Goal: Task Accomplishment & Management: Use online tool/utility

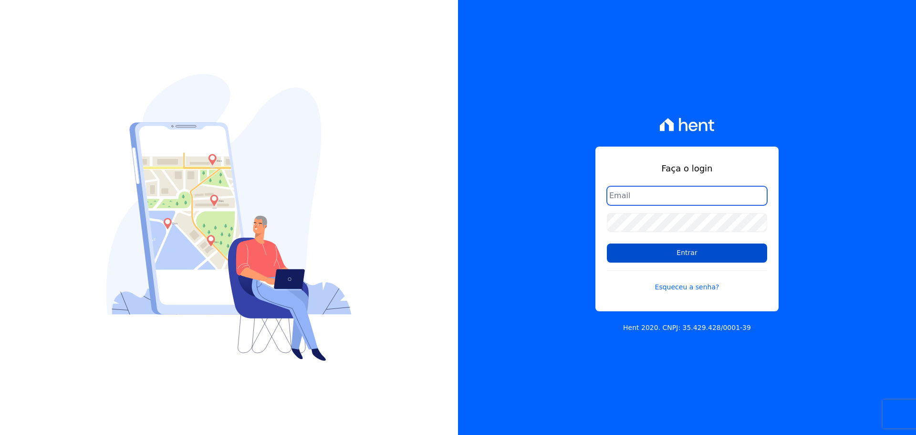
type input "[PERSON_NAME][EMAIL_ADDRESS][PERSON_NAME][DOMAIN_NAME]"
click at [648, 256] on input "Entrar" at bounding box center [687, 252] width 160 height 19
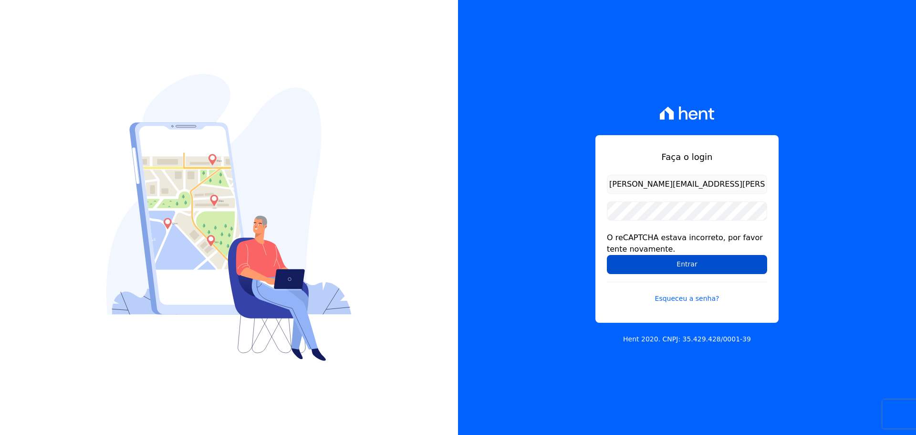
click at [652, 264] on input "Entrar" at bounding box center [687, 264] width 160 height 19
click at [631, 260] on input "Entrar" at bounding box center [687, 264] width 160 height 19
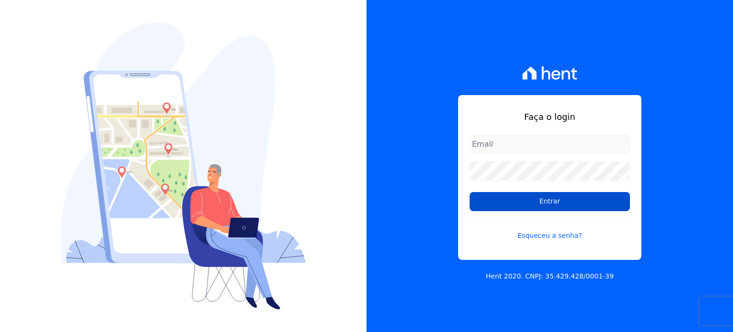
type input "[PERSON_NAME][EMAIL_ADDRESS][PERSON_NAME][DOMAIN_NAME]"
click at [512, 194] on input "Entrar" at bounding box center [550, 201] width 160 height 19
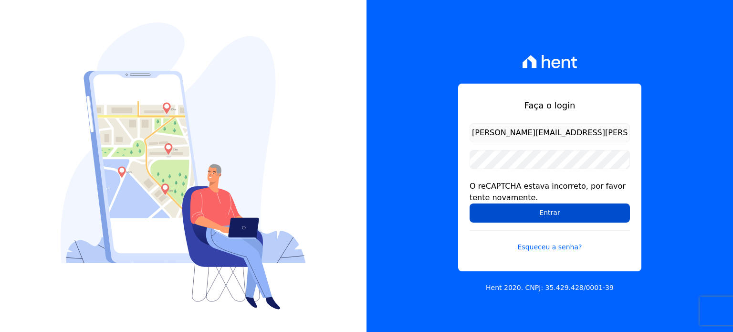
click at [523, 209] on input "Entrar" at bounding box center [550, 212] width 160 height 19
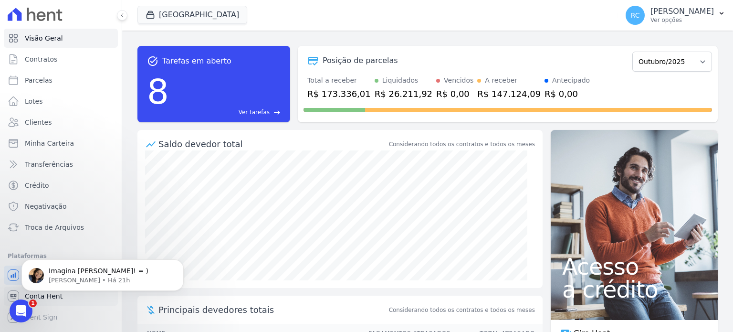
click at [42, 290] on div "Imagina Raquel! = ) Adriane • Há 21h" at bounding box center [102, 275] width 162 height 32
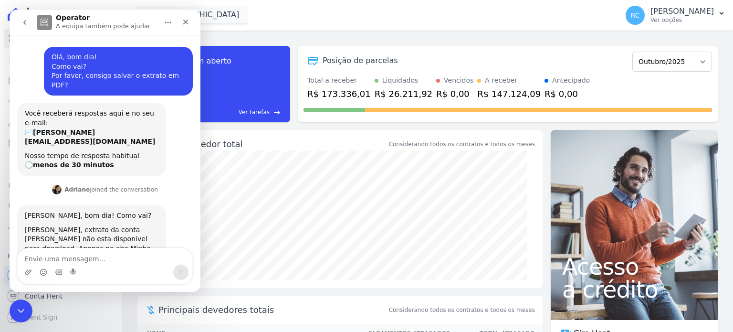
scroll to position [1, 0]
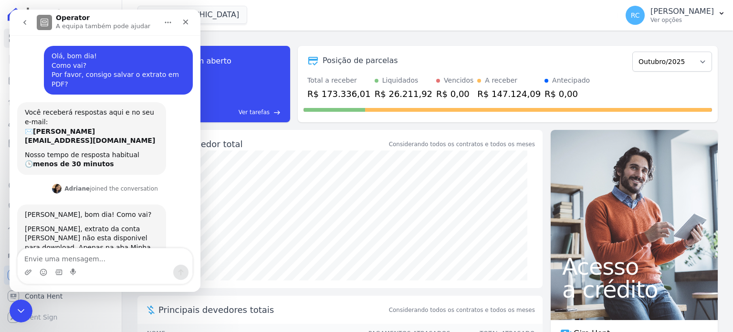
click at [91, 267] on div "Messenger da Intercom" at bounding box center [105, 271] width 175 height 15
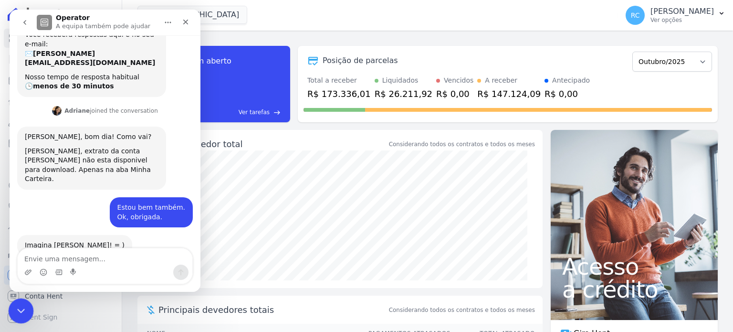
click at [21, 311] on icon "Fechar mensagem da Intercom" at bounding box center [19, 309] width 11 height 11
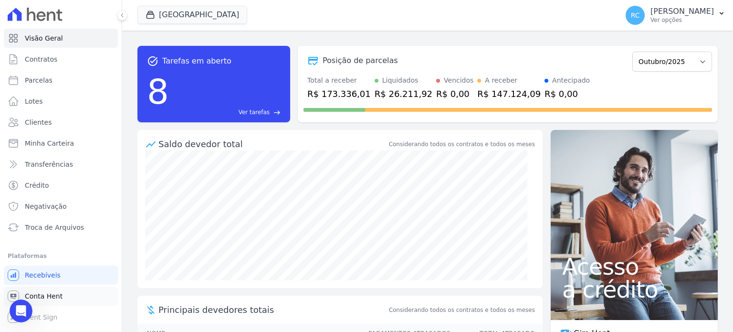
click at [62, 294] on link "Conta Hent" at bounding box center [61, 295] width 114 height 19
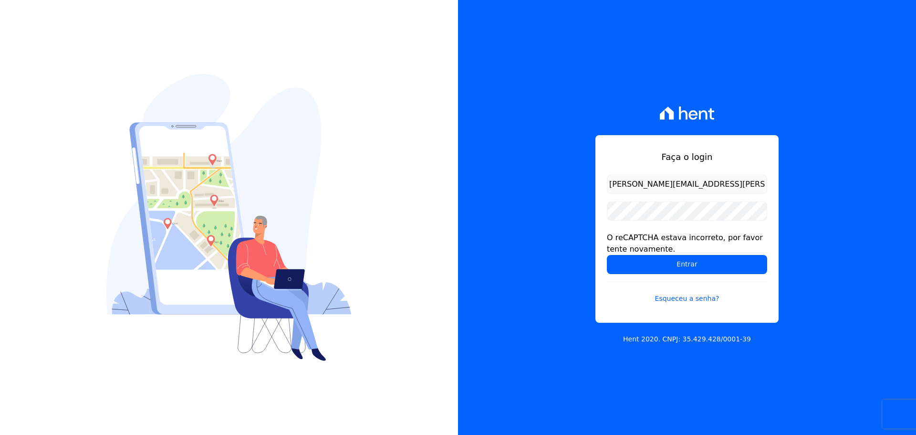
click at [613, 276] on form "raquel.almeida@cavazani.com.br O reCAPTCHA estava incorreto, por favor tente no…" at bounding box center [687, 245] width 160 height 140
click at [617, 270] on input "Entrar" at bounding box center [687, 264] width 160 height 19
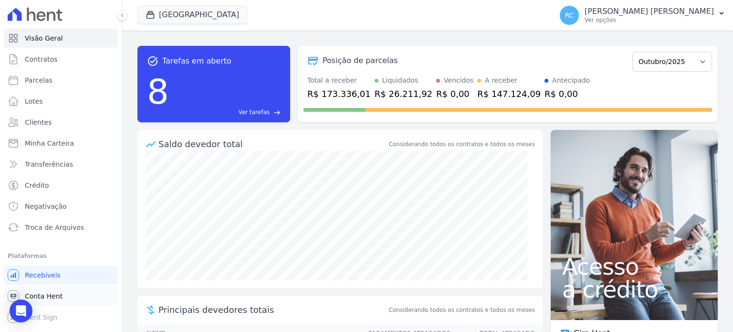
click at [62, 295] on link "Conta Hent" at bounding box center [61, 295] width 114 height 19
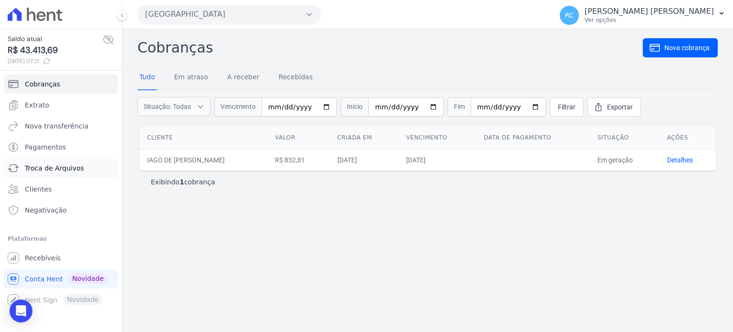
click at [60, 171] on span "Troca de Arquivos" at bounding box center [54, 168] width 59 height 10
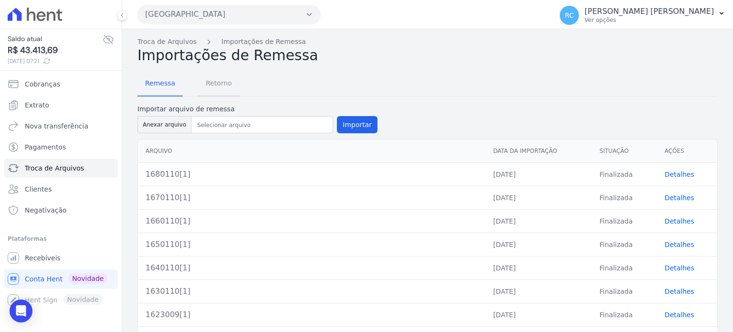
click at [207, 77] on span "Retorno" at bounding box center [219, 83] width 38 height 19
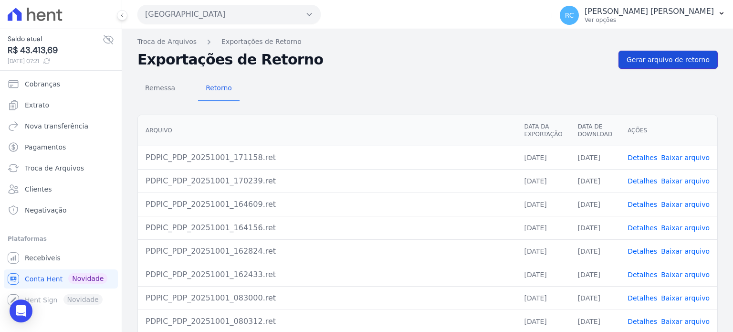
click at [672, 67] on link "Gerar arquivo de retorno" at bounding box center [668, 60] width 99 height 18
click at [667, 155] on link "Baixar arquivo" at bounding box center [685, 158] width 49 height 8
click at [235, 17] on button "[GEOGRAPHIC_DATA]" at bounding box center [228, 14] width 183 height 19
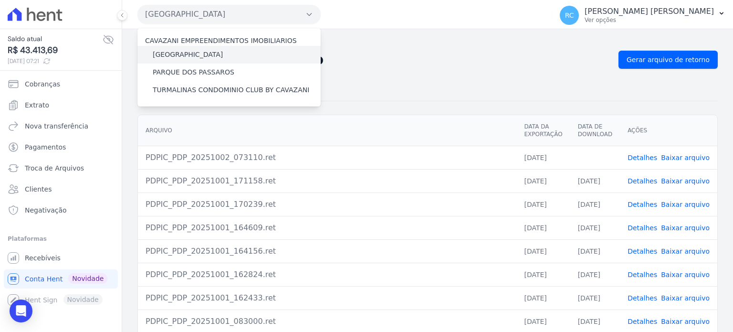
click at [208, 55] on label "[GEOGRAPHIC_DATA]" at bounding box center [188, 55] width 70 height 10
click at [0, 0] on input "[GEOGRAPHIC_DATA]" at bounding box center [0, 0] width 0 height 0
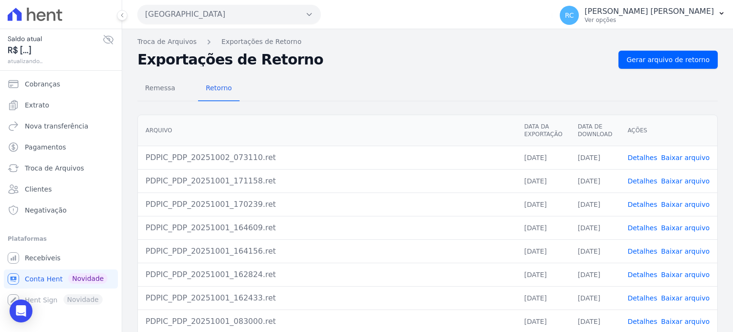
click at [294, 13] on button "Parque Dos Passaros" at bounding box center [228, 14] width 183 height 19
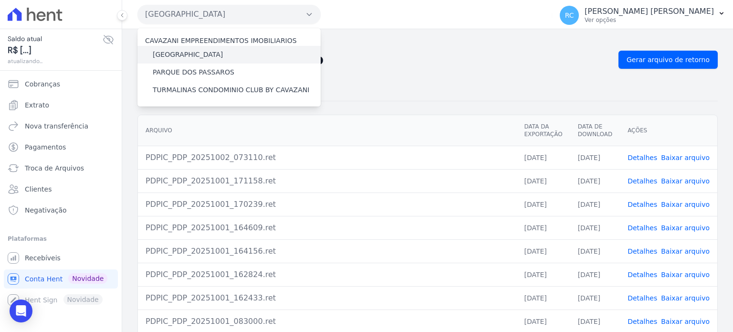
click at [200, 56] on label "[GEOGRAPHIC_DATA]" at bounding box center [188, 55] width 70 height 10
click at [0, 0] on input "[GEOGRAPHIC_DATA]" at bounding box center [0, 0] width 0 height 0
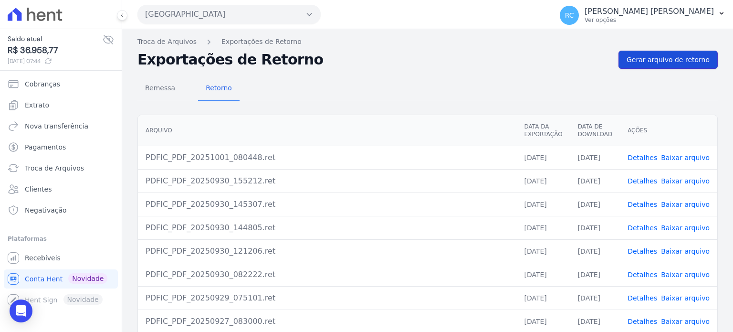
click at [661, 55] on span "Gerar arquivo de retorno" at bounding box center [668, 60] width 83 height 10
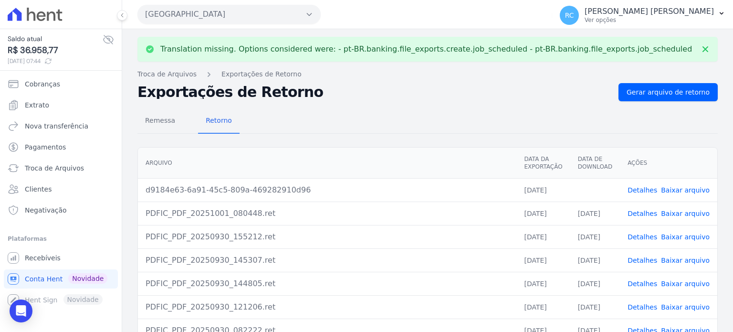
click at [654, 189] on link "Detalhes" at bounding box center [643, 190] width 30 height 8
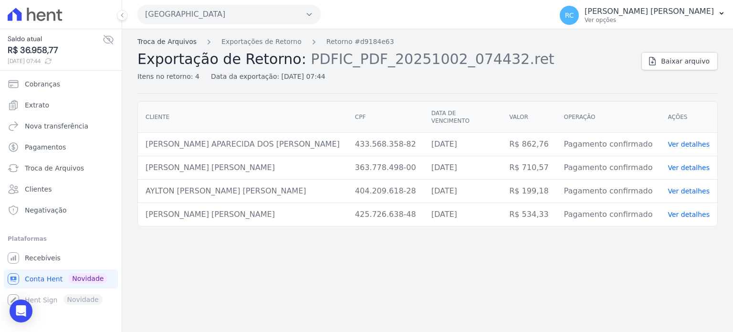
click at [174, 42] on link "Troca de Arquivos" at bounding box center [166, 42] width 59 height 10
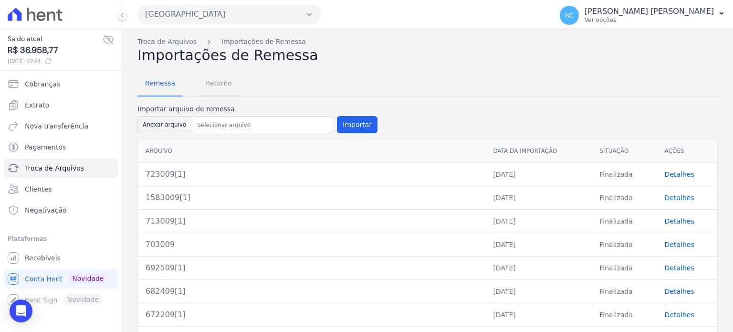
click at [221, 83] on span "Retorno" at bounding box center [219, 83] width 38 height 19
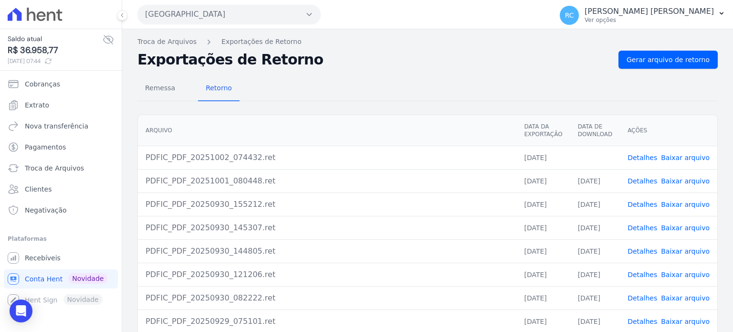
click at [690, 155] on link "Baixar arquivo" at bounding box center [685, 158] width 49 height 8
click at [259, 9] on button "Parque Das Flores" at bounding box center [228, 14] width 183 height 19
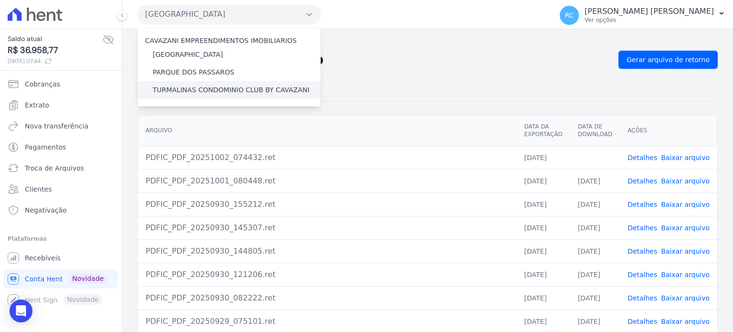
click at [195, 93] on label "TURMALINAS CONDOMINIO CLUB BY CAVAZANI" at bounding box center [231, 90] width 157 height 10
click at [0, 0] on input "TURMALINAS CONDOMINIO CLUB BY CAVAZANI" at bounding box center [0, 0] width 0 height 0
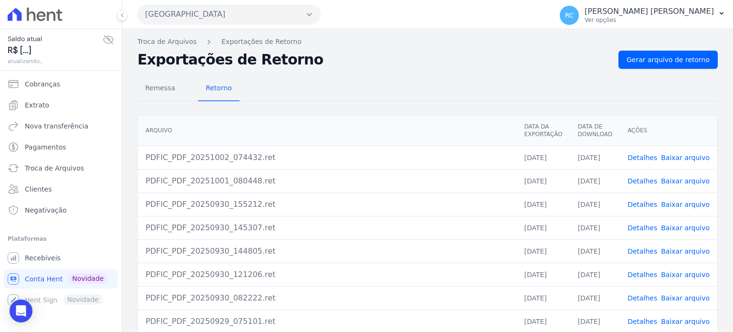
click at [246, 15] on button "Parque Das Flores" at bounding box center [228, 14] width 183 height 19
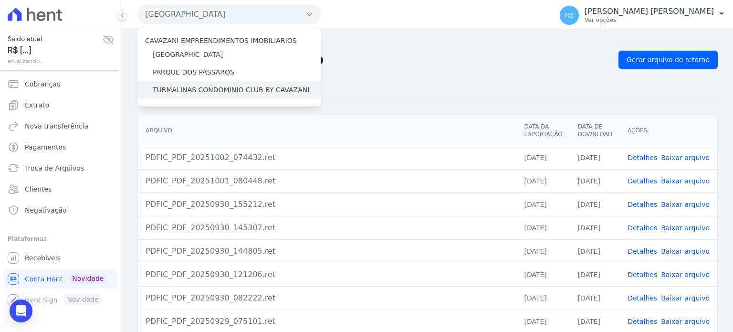
click at [198, 85] on label "TURMALINAS CONDOMINIO CLUB BY CAVAZANI" at bounding box center [231, 90] width 157 height 10
click at [0, 0] on input "TURMALINAS CONDOMINIO CLUB BY CAVAZANI" at bounding box center [0, 0] width 0 height 0
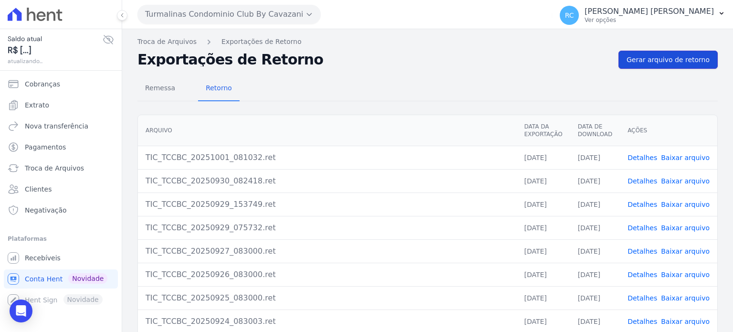
click at [669, 55] on span "Gerar arquivo de retorno" at bounding box center [668, 60] width 83 height 10
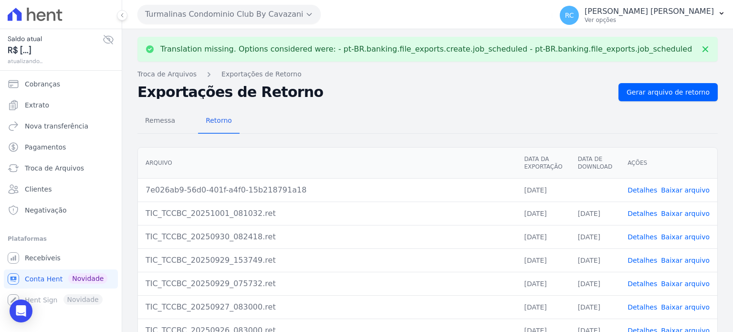
click at [686, 188] on link "Baixar arquivo" at bounding box center [685, 190] width 49 height 8
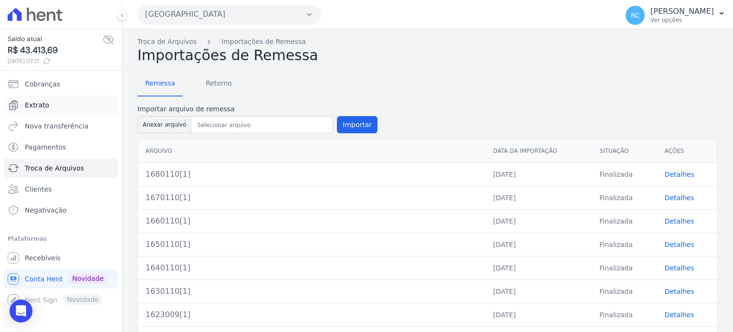
click at [49, 103] on link "Extrato" at bounding box center [61, 104] width 114 height 19
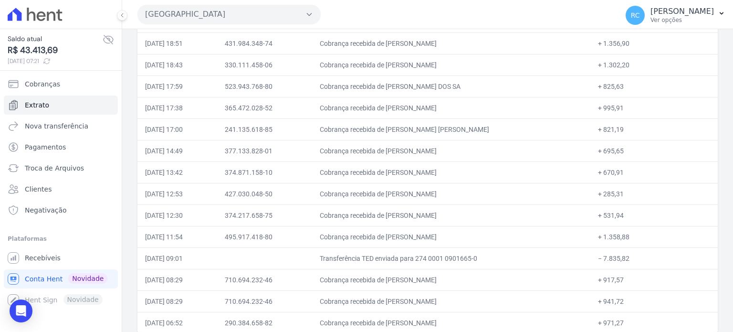
scroll to position [190, 0]
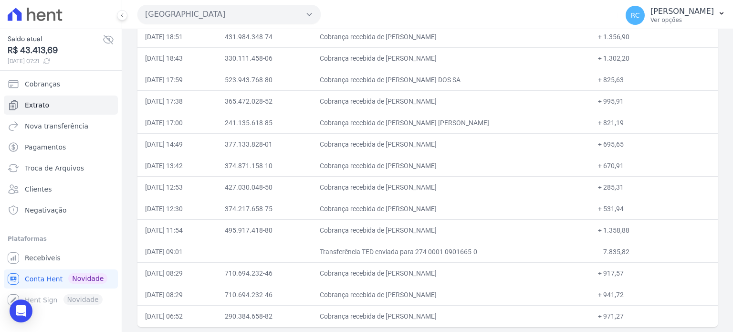
drag, startPoint x: 636, startPoint y: 246, endPoint x: 606, endPoint y: 253, distance: 30.4
click at [606, 253] on td "− 7.835,82" at bounding box center [653, 251] width 127 height 21
copy td "7.835,82"
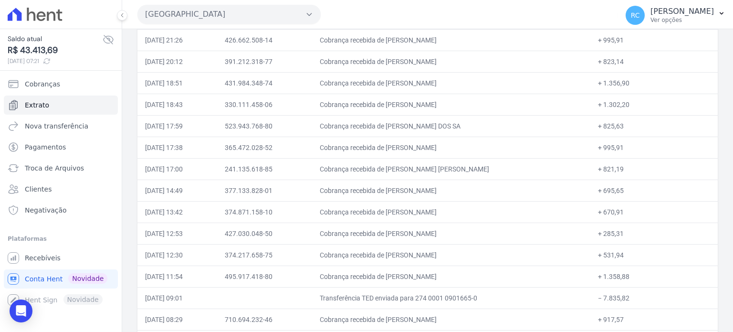
scroll to position [95, 0]
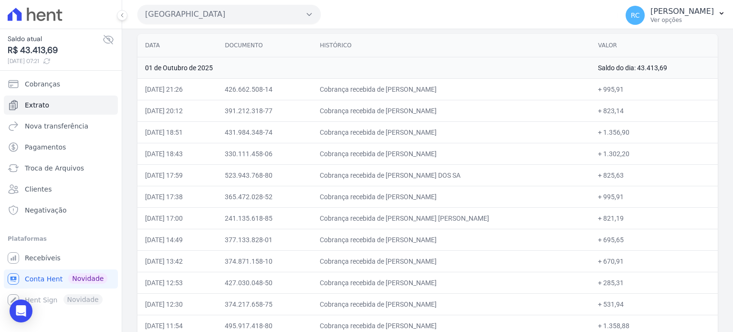
drag, startPoint x: 483, startPoint y: 89, endPoint x: 382, endPoint y: 120, distance: 105.2
click at [395, 97] on td "Cobrança recebida de [PERSON_NAME]" at bounding box center [451, 88] width 278 height 21
copy td "JHONATAN BELARMINO ARA"
drag, startPoint x: 475, startPoint y: 111, endPoint x: 394, endPoint y: 114, distance: 81.2
click at [394, 114] on td "Cobrança recebida de [PERSON_NAME]" at bounding box center [451, 110] width 278 height 21
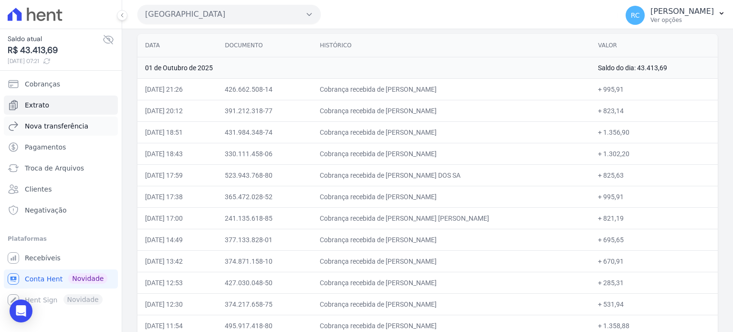
copy td "[PERSON_NAME]"
drag, startPoint x: 455, startPoint y: 128, endPoint x: 396, endPoint y: 135, distance: 60.0
click at [396, 135] on td "Cobrança recebida de TATIANE SILVA REGO OLIVEIRA" at bounding box center [451, 131] width 278 height 21
copy td "TATIANE SILVA REGO OL"
drag, startPoint x: 481, startPoint y: 153, endPoint x: 393, endPoint y: 154, distance: 87.3
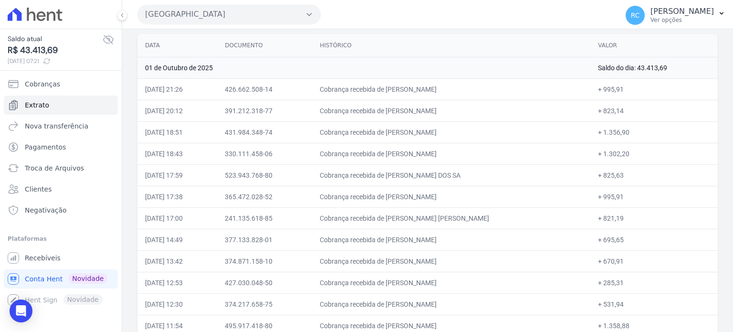
click at [393, 154] on td "Cobrança recebida de CARLOS HENRIQUE VICENTE DA SIL" at bounding box center [451, 153] width 278 height 21
copy td "CARLOS HENRIQUE VICENTE D"
copy td "JEFFERSON ADRIANO ALVES DO"
drag, startPoint x: 471, startPoint y: 175, endPoint x: 396, endPoint y: 179, distance: 75.1
click at [396, 179] on td "Cobrança recebida de JEFFERSON ADRIANO ALVES DOS SA" at bounding box center [451, 174] width 278 height 21
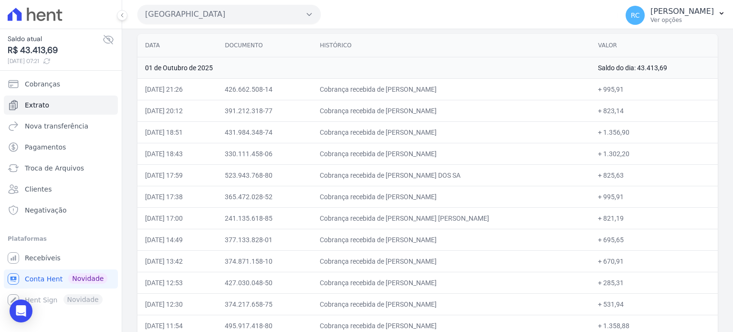
drag, startPoint x: 467, startPoint y: 193, endPoint x: 396, endPoint y: 191, distance: 71.1
click at [396, 191] on td "Cobrança recebida de JOICE MANCHEIN MARTINS" at bounding box center [451, 196] width 278 height 21
copy td "JOICE MANCHEIN MAR"
drag, startPoint x: 468, startPoint y: 215, endPoint x: 394, endPoint y: 216, distance: 74.0
click at [396, 215] on td "Cobrança recebida de PAULO CESAR GALVAO DIOGO" at bounding box center [451, 217] width 278 height 21
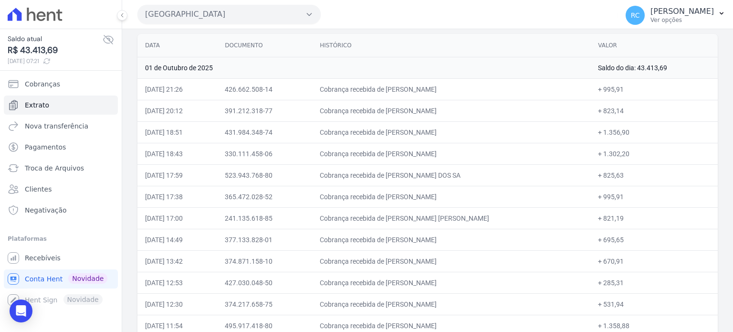
copy td "PAULO CESAR GALVAO D"
drag, startPoint x: 483, startPoint y: 235, endPoint x: 391, endPoint y: 236, distance: 92.1
click at [391, 236] on td "Cobrança recebida de BRUNO CASSIO ARAUJO DELMONDES" at bounding box center [451, 239] width 278 height 21
copy td "BRUNO CASSIO ARAUJO DELM"
drag, startPoint x: 427, startPoint y: 261, endPoint x: 393, endPoint y: 261, distance: 33.9
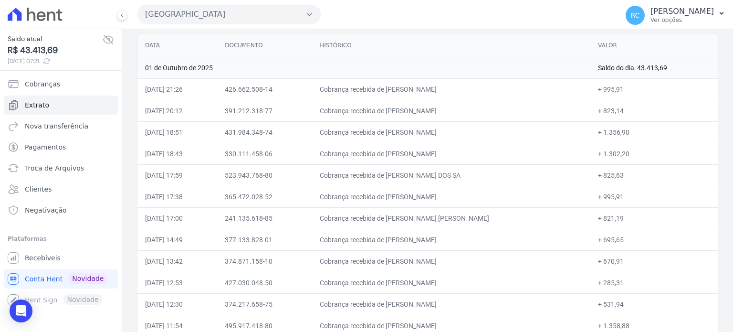
click at [393, 261] on td "Cobrança recebida de FABIANA DA SILVA SOUSA" at bounding box center [451, 260] width 278 height 21
drag, startPoint x: 477, startPoint y: 276, endPoint x: 395, endPoint y: 286, distance: 82.6
click at [395, 286] on td "Cobrança recebida de CAROLINE CRISTINA DOS SANTOS V" at bounding box center [451, 282] width 278 height 21
drag, startPoint x: 464, startPoint y: 301, endPoint x: 396, endPoint y: 307, distance: 69.0
click at [396, 307] on td "Cobrança recebida de VANESSA SOUZA LUCAS" at bounding box center [451, 303] width 278 height 21
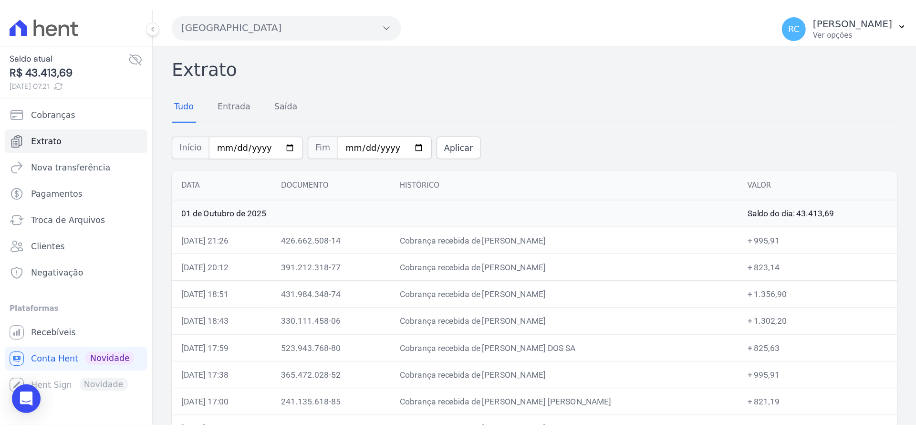
scroll to position [48, 0]
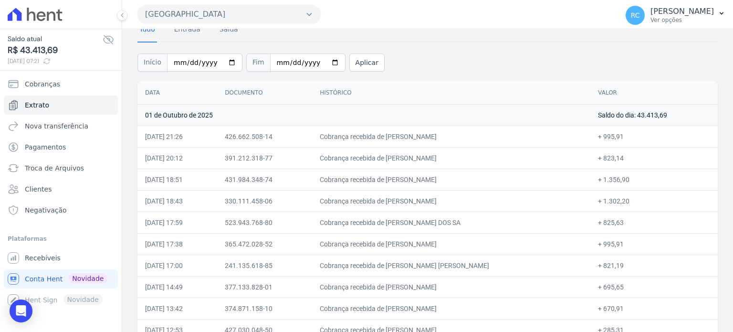
click at [222, 8] on button "Parque Dos Passaros" at bounding box center [228, 14] width 183 height 19
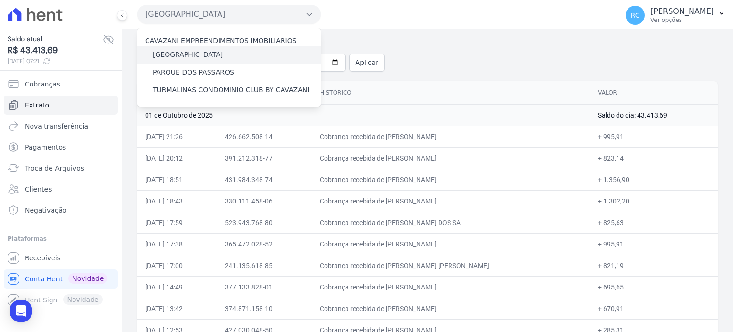
click at [195, 53] on label "[GEOGRAPHIC_DATA]" at bounding box center [188, 55] width 70 height 10
click at [0, 0] on input "[GEOGRAPHIC_DATA]" at bounding box center [0, 0] width 0 height 0
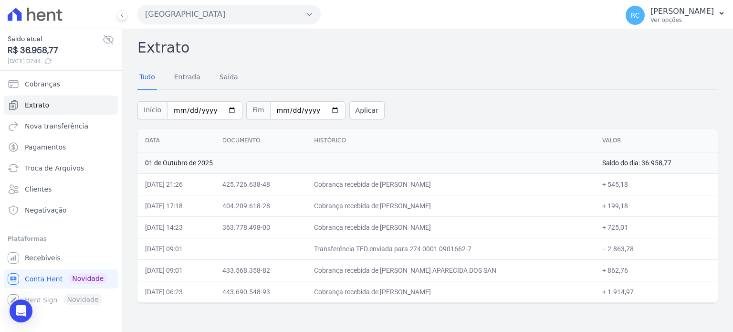
drag, startPoint x: 653, startPoint y: 245, endPoint x: 611, endPoint y: 252, distance: 42.5
click at [611, 252] on td "− 2.863,78" at bounding box center [656, 248] width 123 height 21
click at [216, 11] on button "Parque Das Flores" at bounding box center [228, 14] width 183 height 19
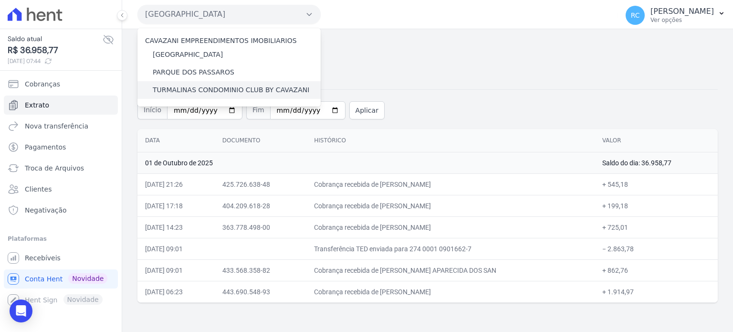
click at [196, 91] on label "TURMALINAS CONDOMINIO CLUB BY CAVAZANI" at bounding box center [231, 90] width 157 height 10
click at [0, 0] on input "TURMALINAS CONDOMINIO CLUB BY CAVAZANI" at bounding box center [0, 0] width 0 height 0
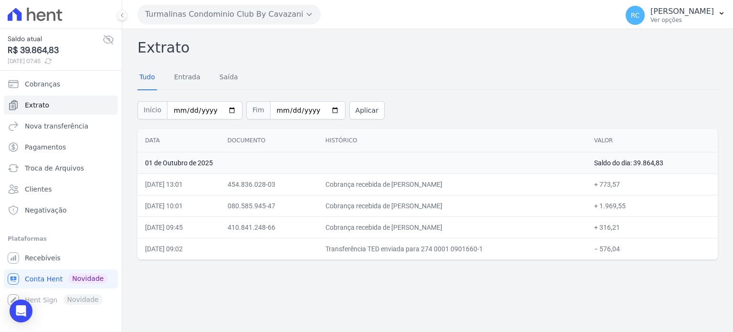
drag, startPoint x: 612, startPoint y: 252, endPoint x: 606, endPoint y: 255, distance: 7.5
click at [606, 255] on td "− 576,04" at bounding box center [652, 248] width 131 height 21
drag, startPoint x: 479, startPoint y: 182, endPoint x: 410, endPoint y: 193, distance: 70.1
click at [410, 193] on td "Cobrança recebida de RAMON MENDONCA REIS" at bounding box center [452, 183] width 269 height 21
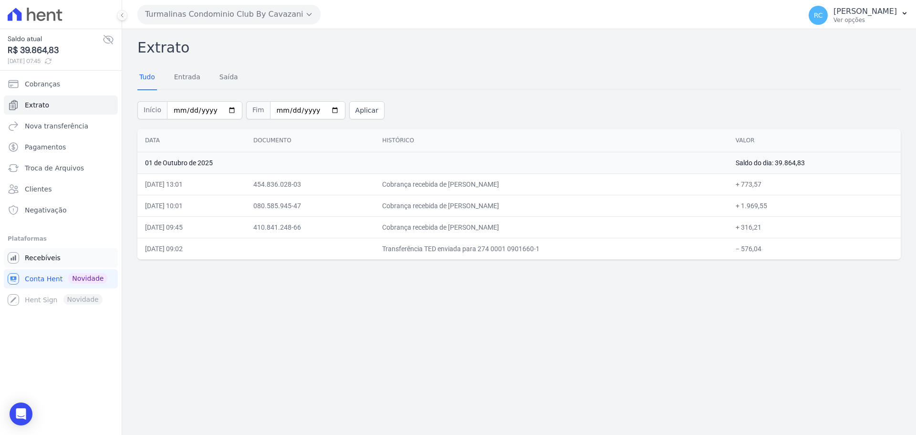
click at [47, 259] on span "Recebíveis" at bounding box center [43, 258] width 36 height 10
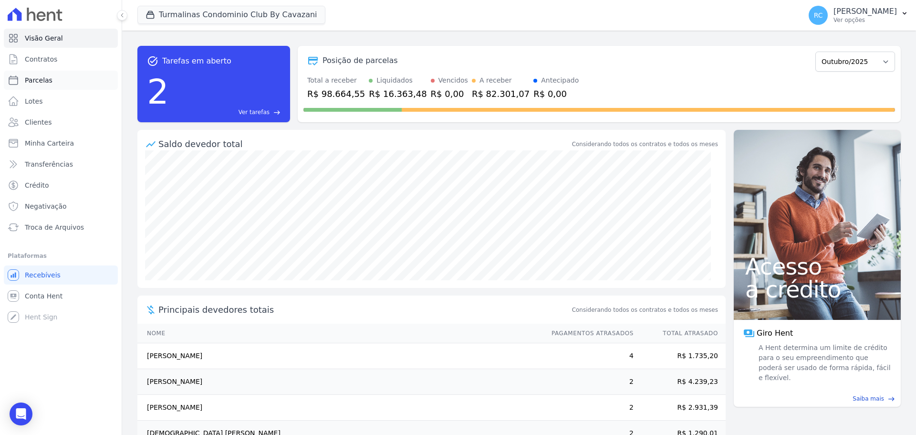
click at [57, 79] on link "Parcelas" at bounding box center [61, 80] width 114 height 19
select select
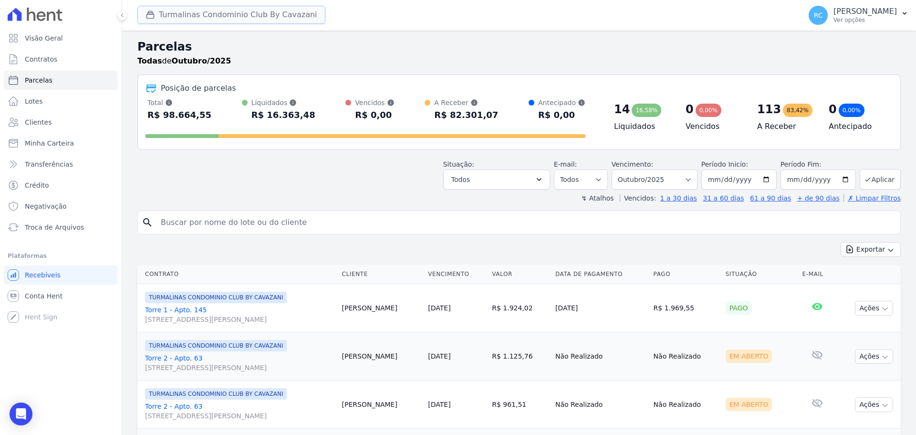
click at [254, 16] on button "Turmalinas Condominio Club By Cavazani" at bounding box center [231, 15] width 188 height 18
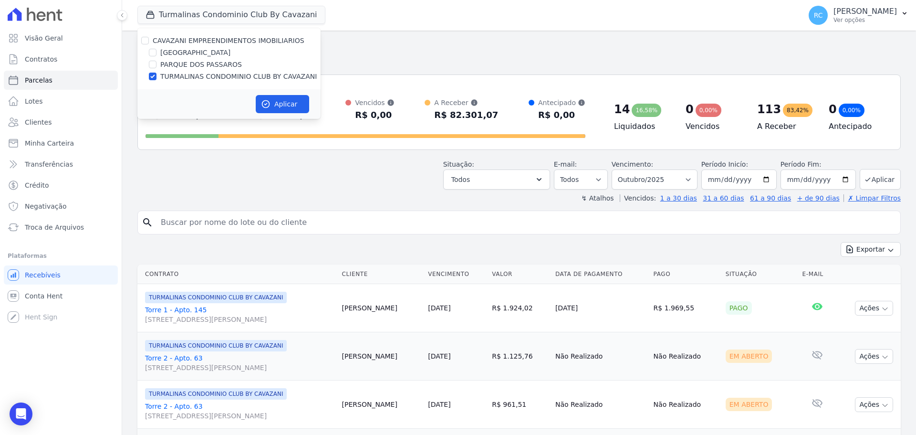
click at [148, 38] on div "CAVAZANI EMPREENDIMENTOS IMOBILIARIOS" at bounding box center [228, 41] width 183 height 10
drag, startPoint x: 151, startPoint y: 37, endPoint x: 139, endPoint y: 41, distance: 12.1
click at [150, 37] on div "CAVAZANI EMPREENDIMENTOS IMOBILIARIOS" at bounding box center [228, 41] width 183 height 10
click at [139, 41] on div "CAVAZANI EMPREENDIMENTOS IMOBILIARIOS" at bounding box center [228, 41] width 183 height 10
click at [147, 39] on input "CAVAZANI EMPREENDIMENTOS IMOBILIARIOS" at bounding box center [145, 41] width 8 height 8
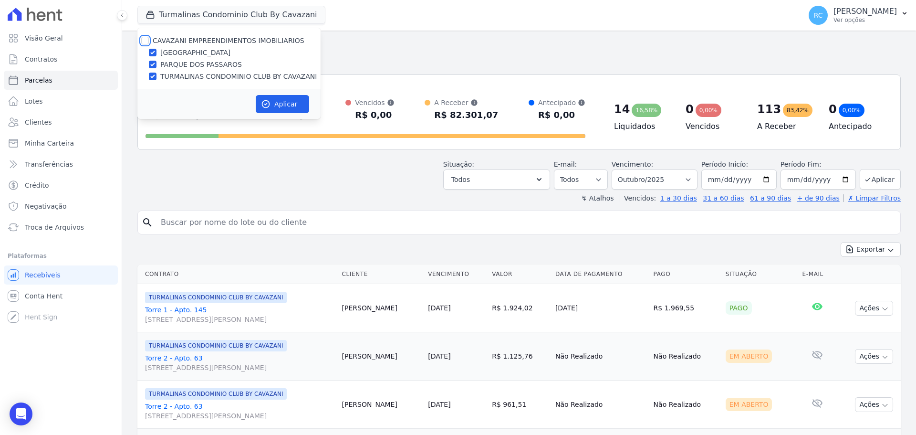
checkbox input "true"
click at [264, 105] on icon "button" at bounding box center [266, 104] width 10 height 10
select select
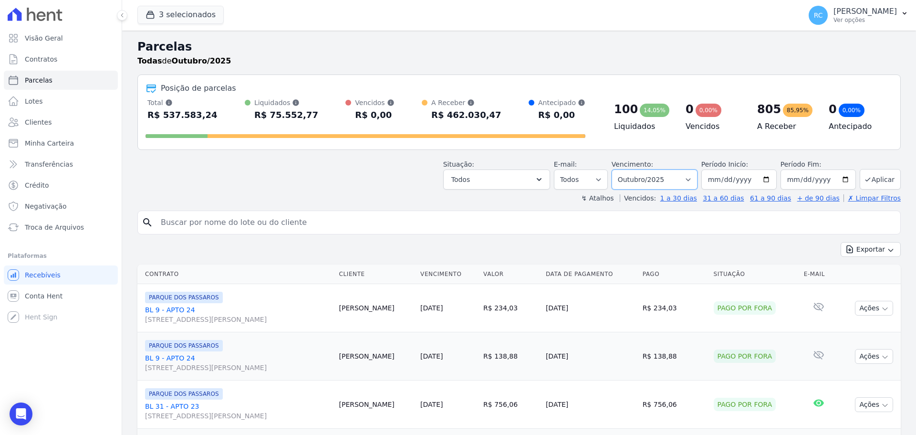
click at [666, 174] on select "Filtrar por período ──────── Todos os meses Dezembro/2021 Janeiro/2022 Fevereir…" at bounding box center [655, 179] width 86 height 20
select select "all"
click at [618, 169] on select "Filtrar por período ──────── Todos os meses Dezembro/2021 Janeiro/2022 Fevereir…" at bounding box center [655, 179] width 86 height 20
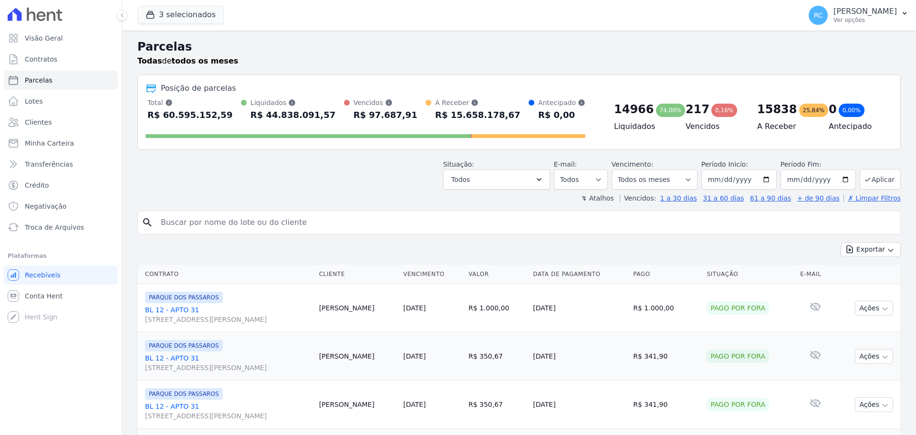
select select
click at [524, 181] on button "Todos" at bounding box center [496, 179] width 107 height 20
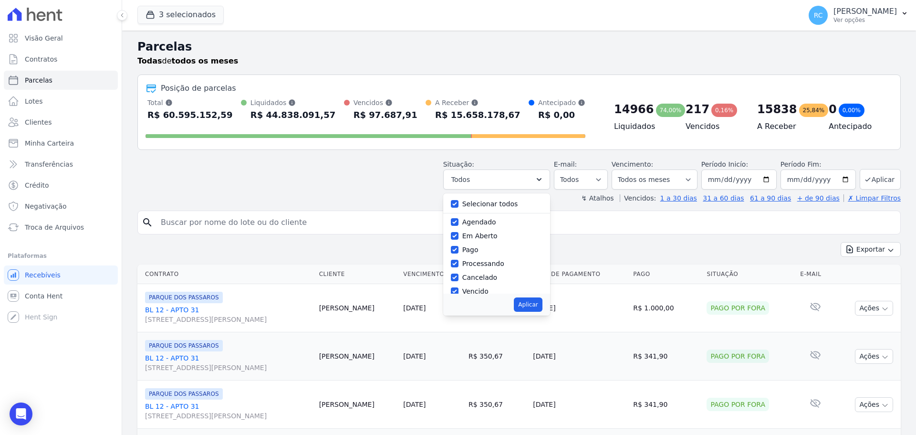
click at [462, 209] on div "Selecionar todos" at bounding box center [497, 204] width 92 height 14
click at [459, 206] on input "Selecionar todos" at bounding box center [455, 204] width 8 height 8
checkbox input "false"
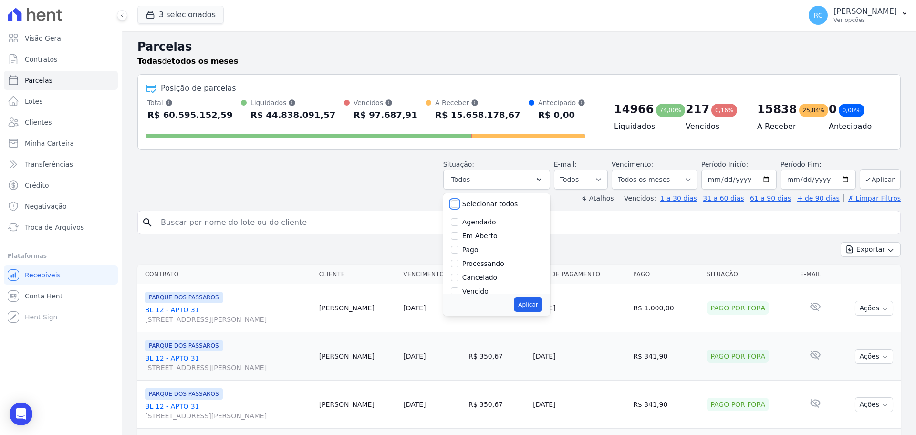
checkbox input "false"
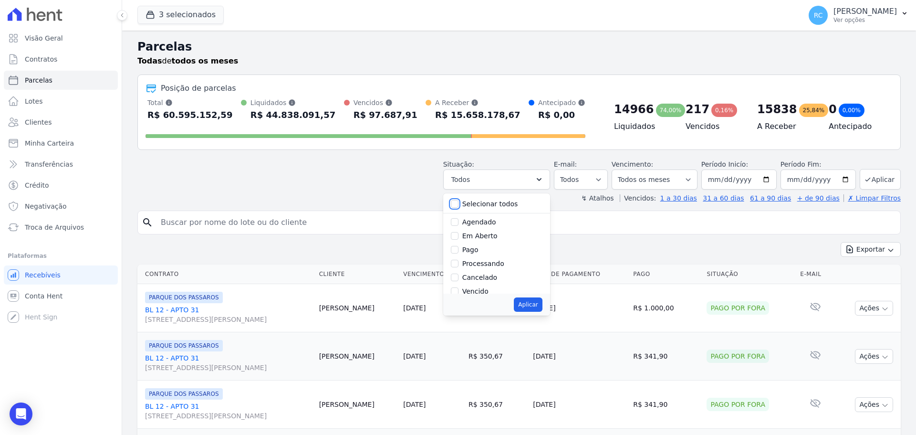
checkbox input "false"
click at [459, 245] on input "Vencido" at bounding box center [455, 244] width 8 height 8
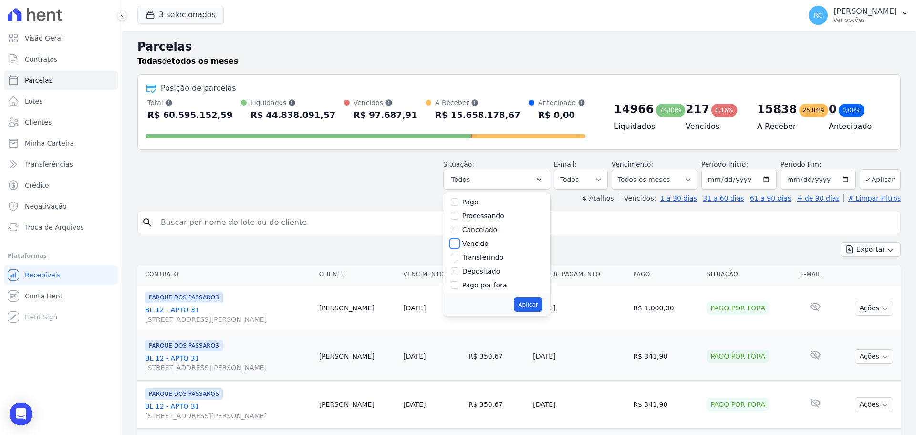
checkbox input "true"
click at [530, 307] on button "Aplicar" at bounding box center [528, 304] width 28 height 14
select select "overdue"
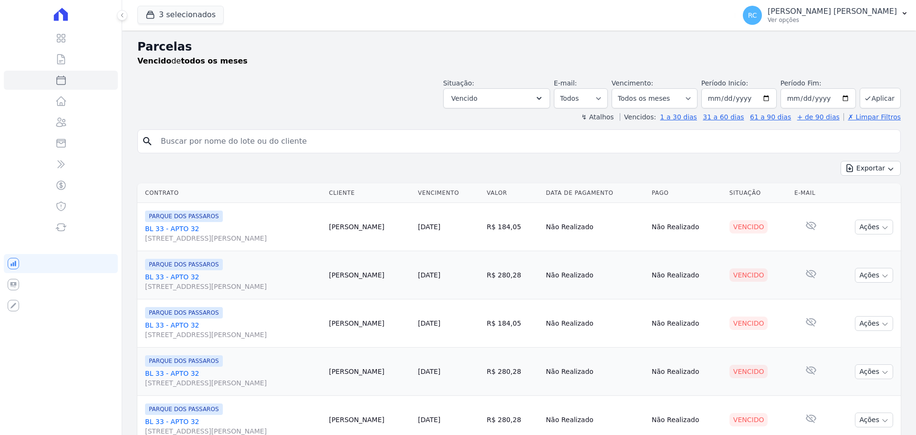
select select
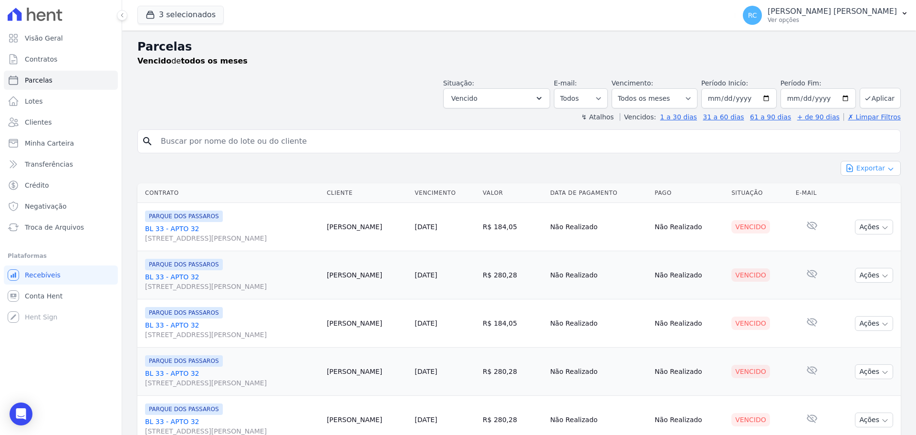
click at [863, 162] on button "Exportar" at bounding box center [871, 168] width 60 height 15
click at [861, 207] on span "Exportar CSV" at bounding box center [870, 207] width 51 height 10
click at [298, 135] on input "search" at bounding box center [526, 141] width 742 height 19
paste input "AGRIMALDO [PERSON_NAME] [PERSON_NAME]"
type input "AGRIMALDO [PERSON_NAME] [PERSON_NAME]"
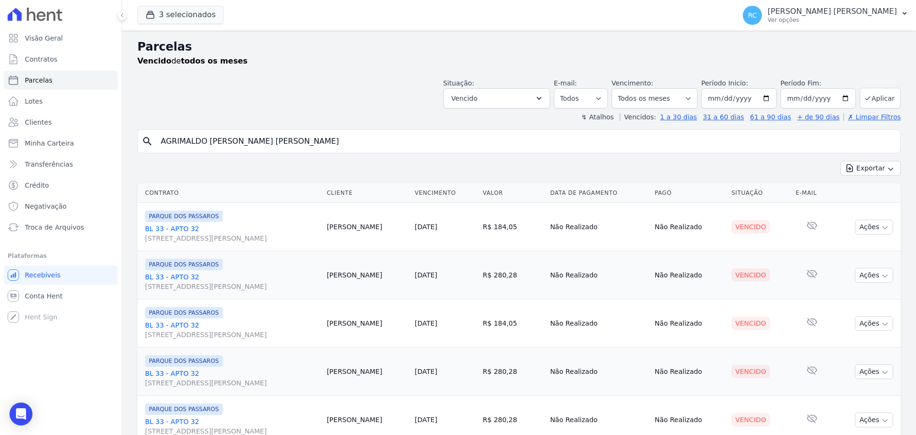
select select
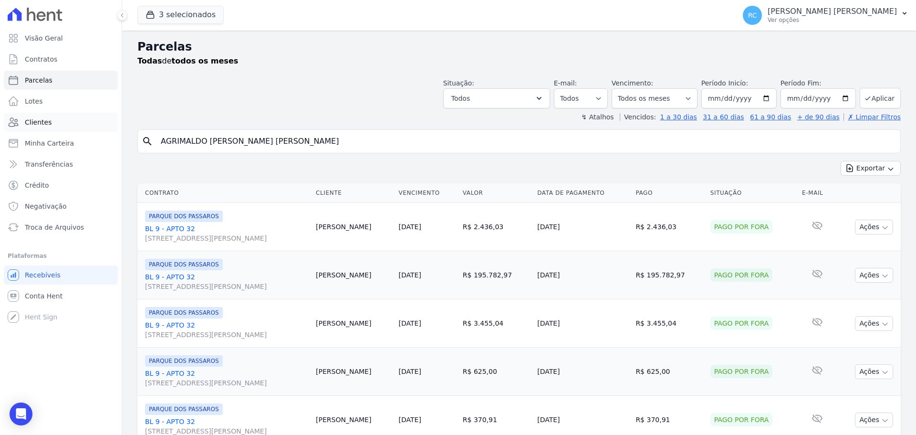
drag, startPoint x: 115, startPoint y: 165, endPoint x: 99, endPoint y: 131, distance: 36.7
click at [24, 156] on div "Visão Geral Contratos [GEOGRAPHIC_DATA] Lotes Clientes Minha Carteira Transferê…" at bounding box center [458, 217] width 916 height 435
paste input "lvaro [PERSON_NAME] [PERSON_NAME] [PERSON_NAME]"
type input "[PERSON_NAME] [PERSON_NAME]"
select select
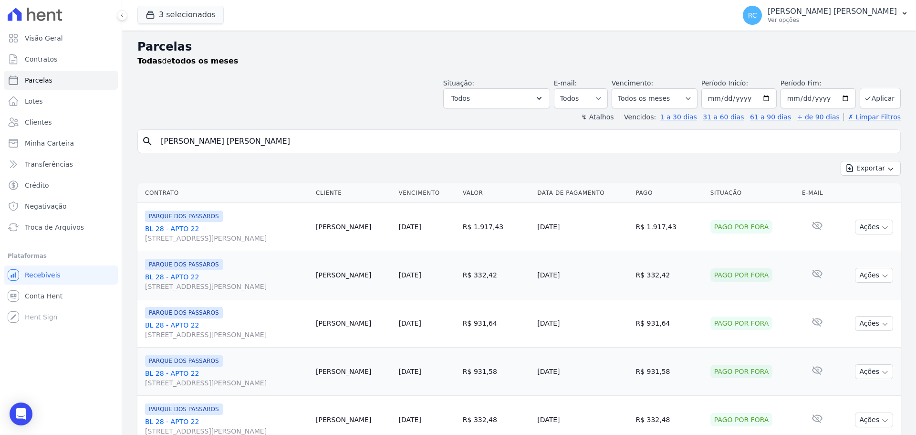
click at [318, 144] on input "[PERSON_NAME] [PERSON_NAME]" at bounding box center [526, 141] width 742 height 19
drag, startPoint x: 293, startPoint y: 140, endPoint x: 4, endPoint y: 162, distance: 289.6
click at [0, 165] on div "Visão Geral Contratos [GEOGRAPHIC_DATA] Lotes Clientes Minha Carteira Transferê…" at bounding box center [458, 217] width 916 height 435
paste input "NDERSON [PERSON_NAME] [PERSON_NAME]"
type input "[PERSON_NAME] [PERSON_NAME] [PERSON_NAME]"
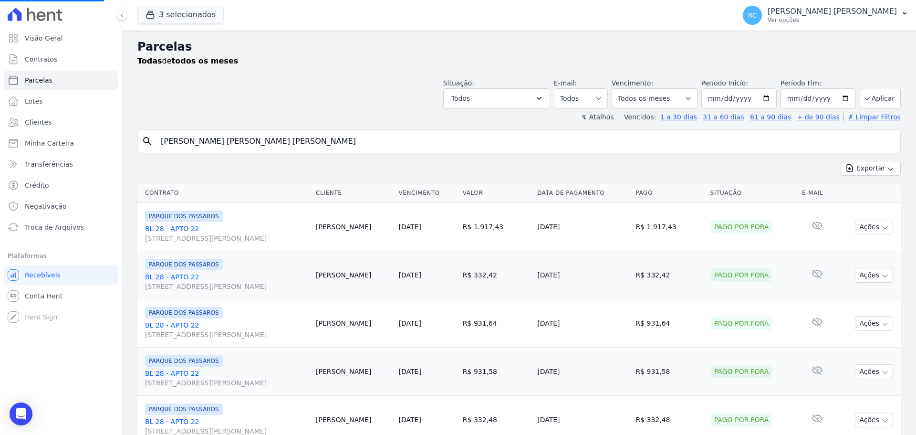
select select
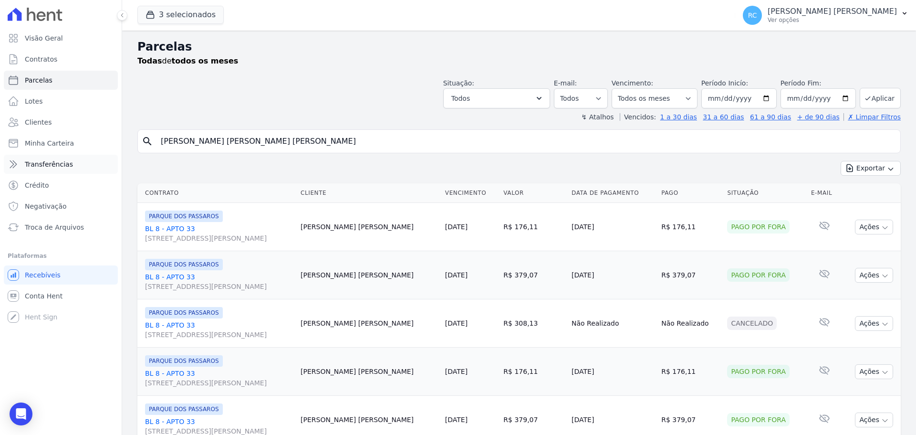
drag, startPoint x: 304, startPoint y: 144, endPoint x: 99, endPoint y: 157, distance: 205.2
click at [99, 157] on div "Visão Geral Contratos [GEOGRAPHIC_DATA] Lotes Clientes Minha Carteira Transferê…" at bounding box center [458, 217] width 916 height 435
paste input "RIANE [PERSON_NAME] DOS [PERSON_NAME]"
type input "ARIANE [PERSON_NAME] DOS [PERSON_NAME]"
select select
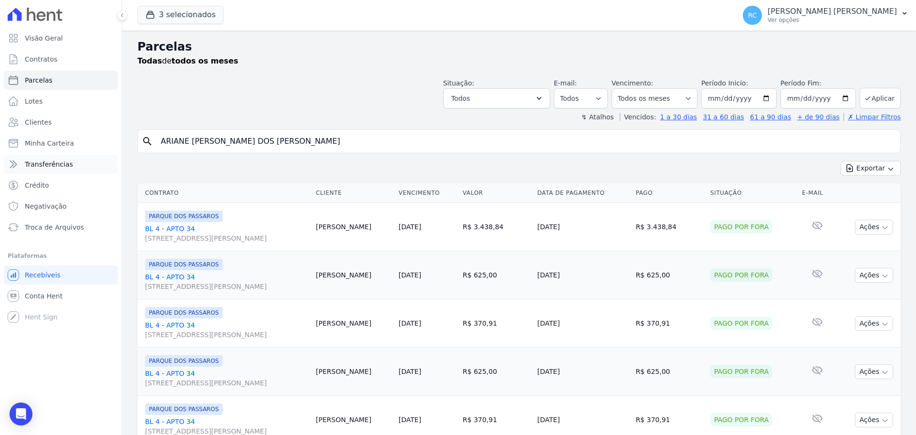
drag, startPoint x: 322, startPoint y: 143, endPoint x: 7, endPoint y: 162, distance: 316.1
click at [0, 167] on div "Visão Geral Contratos [GEOGRAPHIC_DATA] Lotes Clientes Minha Carteira Transferê…" at bounding box center [458, 217] width 916 height 435
paste input "[PERSON_NAME] dos [PERSON_NAME]"
type input "[PERSON_NAME] dos [PERSON_NAME]"
select select
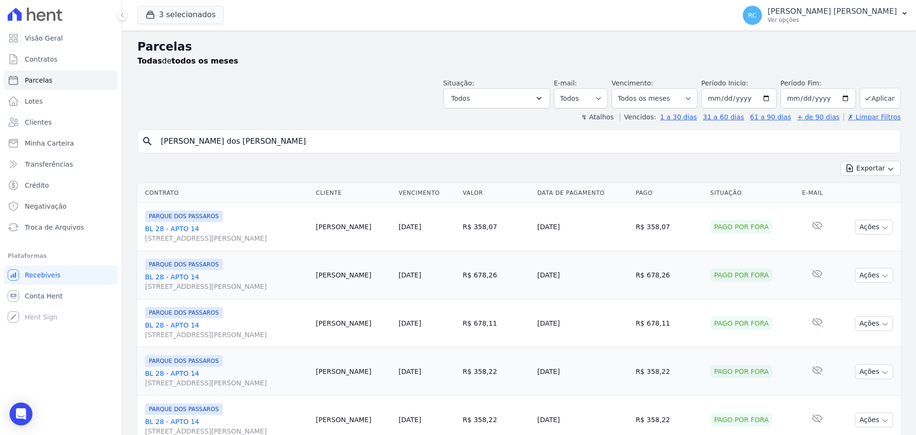
drag, startPoint x: 282, startPoint y: 137, endPoint x: 0, endPoint y: 167, distance: 283.7
click at [0, 167] on div "Visão Geral Contratos [GEOGRAPHIC_DATA] Lotes Clientes Minha Carteira Transferê…" at bounding box center [458, 217] width 916 height 435
paste input "[PERSON_NAME] [PERSON_NAME]"
type input "[PERSON_NAME] [PERSON_NAME]"
select select
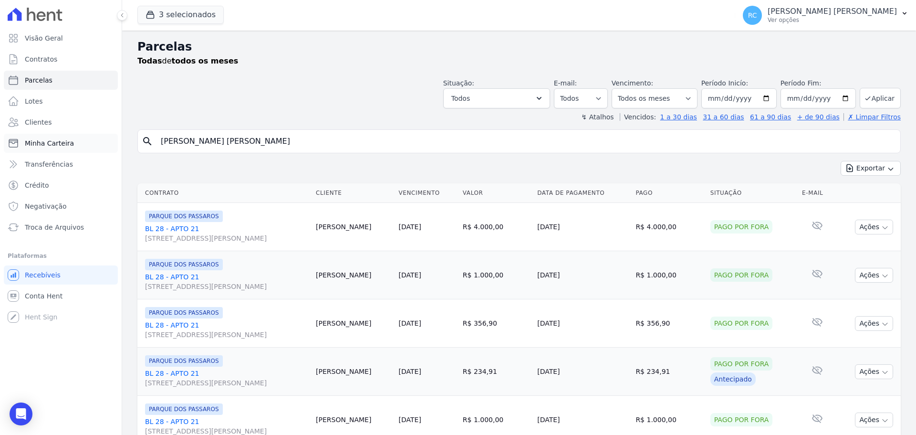
drag, startPoint x: 186, startPoint y: 148, endPoint x: 79, endPoint y: 145, distance: 107.0
click at [0, 162] on div "Visão Geral Contratos [GEOGRAPHIC_DATA] Lotes Clientes Minha Carteira Transferê…" at bounding box center [458, 217] width 916 height 435
paste input "[PERSON_NAME] [PERSON_NAME] DOS [PERSON_NAME]"
type input "[PERSON_NAME] DOS [PERSON_NAME]"
select select
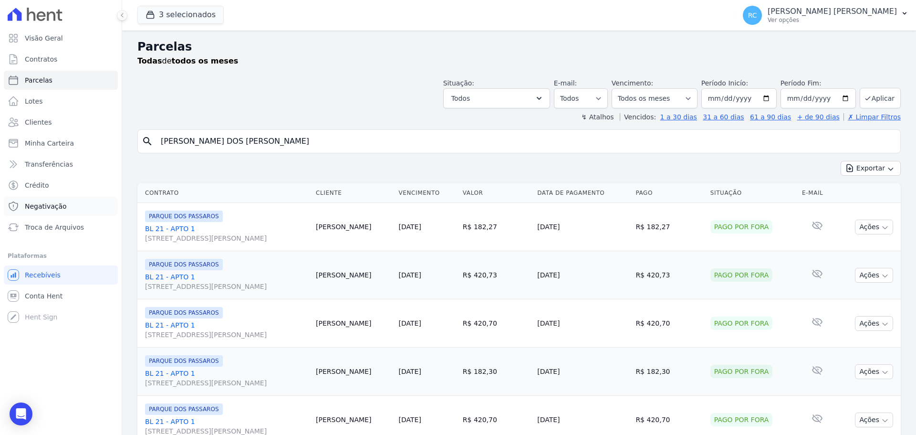
drag, startPoint x: 288, startPoint y: 137, endPoint x: 11, endPoint y: 200, distance: 283.3
click at [9, 196] on div "Visão Geral Contratos [GEOGRAPHIC_DATA] Lotes Clientes Minha Carteira Transferê…" at bounding box center [458, 217] width 916 height 435
paste input "[PERSON_NAME] [PERSON_NAME]"
type input "[PERSON_NAME] [PERSON_NAME]"
select select
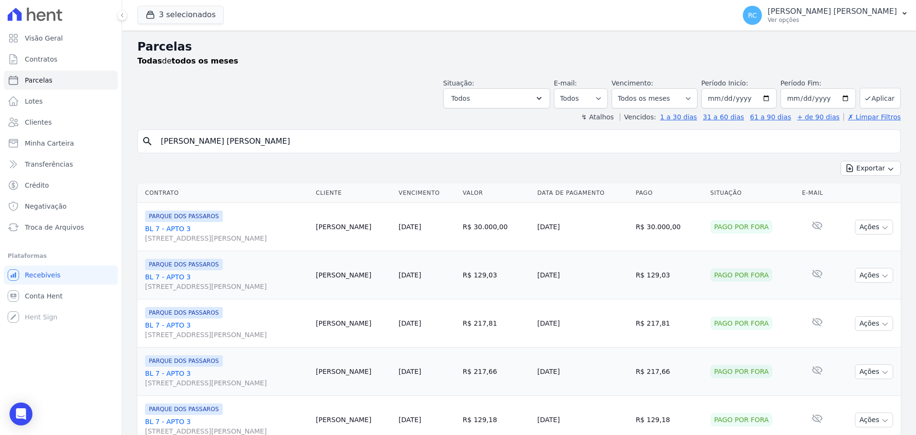
drag, startPoint x: 0, startPoint y: 162, endPoint x: 130, endPoint y: 143, distance: 131.8
click at [0, 162] on div "Visão Geral Contratos [GEOGRAPHIC_DATA] Lotes Clientes Minha Carteira Transferê…" at bounding box center [458, 217] width 916 height 435
paste input "[PERSON_NAME] dos [PERSON_NAME]"
type input "[PERSON_NAME] dos [PERSON_NAME]"
select select
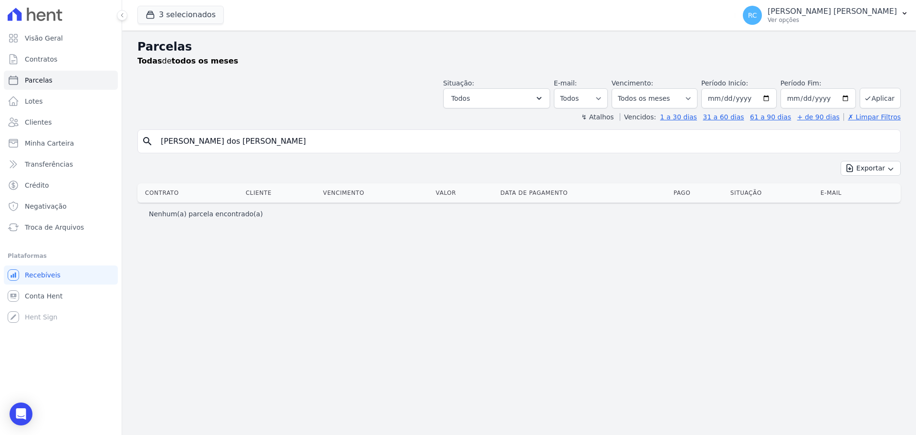
drag, startPoint x: 273, startPoint y: 139, endPoint x: 0, endPoint y: 157, distance: 273.1
click at [0, 157] on div "Visão Geral Contratos [GEOGRAPHIC_DATA] Lotes Clientes Minha Carteira Transferê…" at bounding box center [458, 217] width 916 height 435
paste input "ERNANDA [PERSON_NAME] NOBRE [PERSON_NAME]"
type input "[PERSON_NAME] NOBRE [PERSON_NAME]"
select select
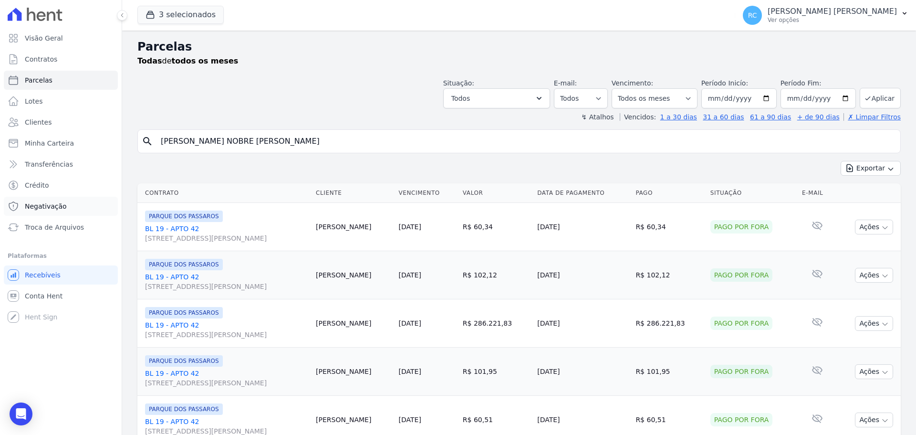
drag, startPoint x: 301, startPoint y: 145, endPoint x: 54, endPoint y: 198, distance: 252.5
click at [59, 192] on div "Visão Geral Contratos [GEOGRAPHIC_DATA] Lotes Clientes Minha Carteira Transferê…" at bounding box center [458, 217] width 916 height 435
paste input "[PERSON_NAME] CARVALH"
type input "IGO [PERSON_NAME] [PERSON_NAME]"
select select
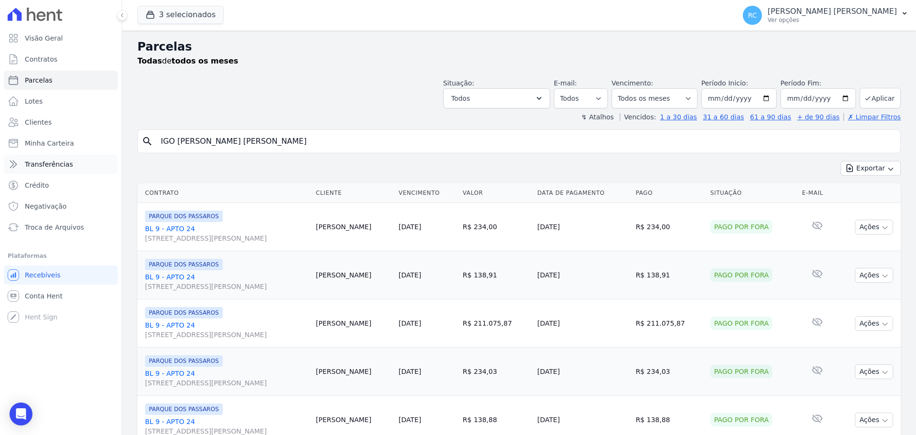
drag, startPoint x: 276, startPoint y: 143, endPoint x: 263, endPoint y: 149, distance: 14.3
click at [62, 173] on div "Visão Geral Contratos [GEOGRAPHIC_DATA] Lotes Clientes Minha Carteira Transferê…" at bounding box center [458, 217] width 916 height 435
paste input "[PERSON_NAME]"
type input "[PERSON_NAME]"
drag, startPoint x: 270, startPoint y: 149, endPoint x: 294, endPoint y: 136, distance: 27.6
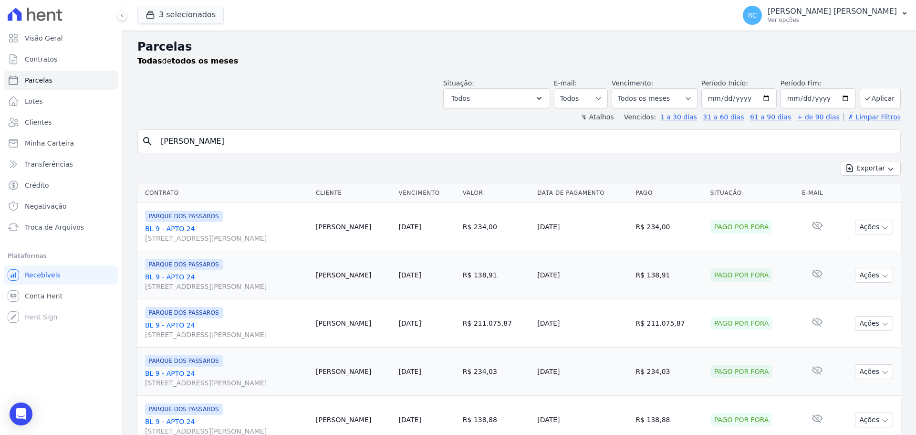
click at [294, 136] on input "[PERSON_NAME]" at bounding box center [526, 141] width 742 height 19
select select
drag, startPoint x: 0, startPoint y: 175, endPoint x: 0, endPoint y: 188, distance: 12.9
click at [0, 188] on div "Visão Geral Contratos [GEOGRAPHIC_DATA] Lotes Clientes Minha Carteira Transferê…" at bounding box center [458, 217] width 916 height 435
paste input "[PERSON_NAME]"
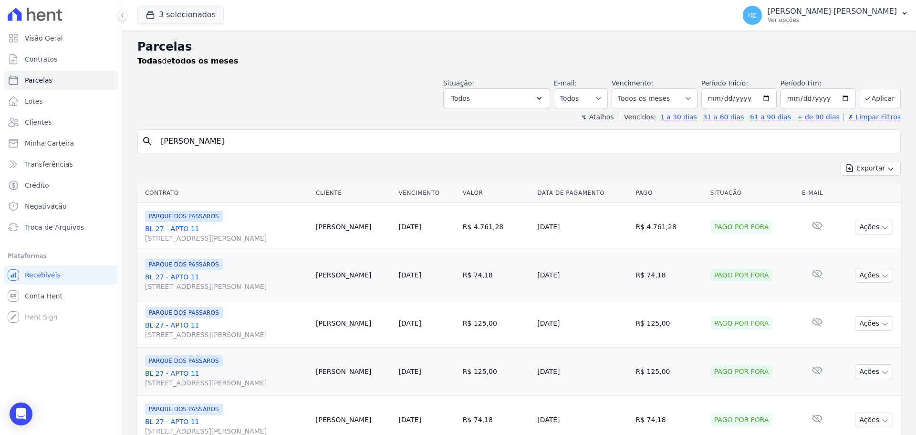
type input "[PERSON_NAME]"
select select
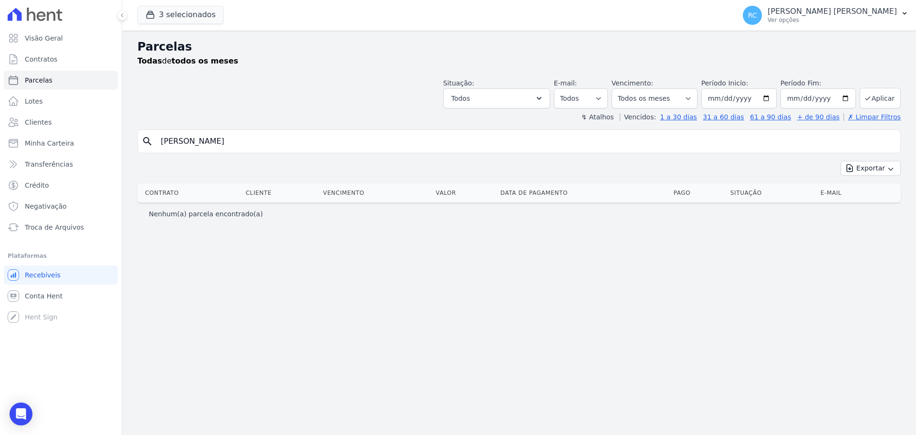
drag, startPoint x: 295, startPoint y: 139, endPoint x: 0, endPoint y: 173, distance: 296.9
click at [1, 173] on div "Visão Geral Contratos [GEOGRAPHIC_DATA] Lotes Clientes Minha Carteira Transferê…" at bounding box center [458, 217] width 916 height 435
paste input "UCAS [PERSON_NAME] [PERSON_NAME]"
type input "[PERSON_NAME]"
select select
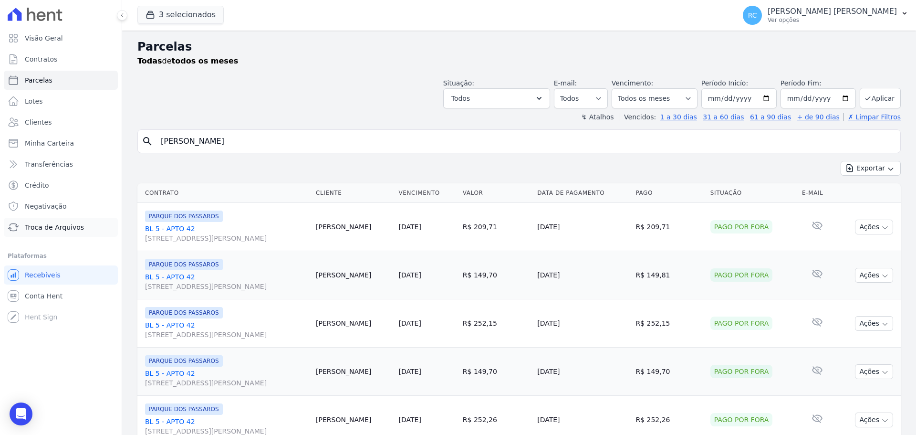
drag, startPoint x: 310, startPoint y: 147, endPoint x: 46, endPoint y: 220, distance: 274.3
click at [47, 220] on div "Visão Geral Contratos [GEOGRAPHIC_DATA] Lotes Clientes Minha Carteira Transferê…" at bounding box center [458, 217] width 916 height 435
paste input "[PERSON_NAME] [PERSON_NAME] DO [PERSON_NAME]"
type input "[PERSON_NAME] [PERSON_NAME] DO [PERSON_NAME]"
select select
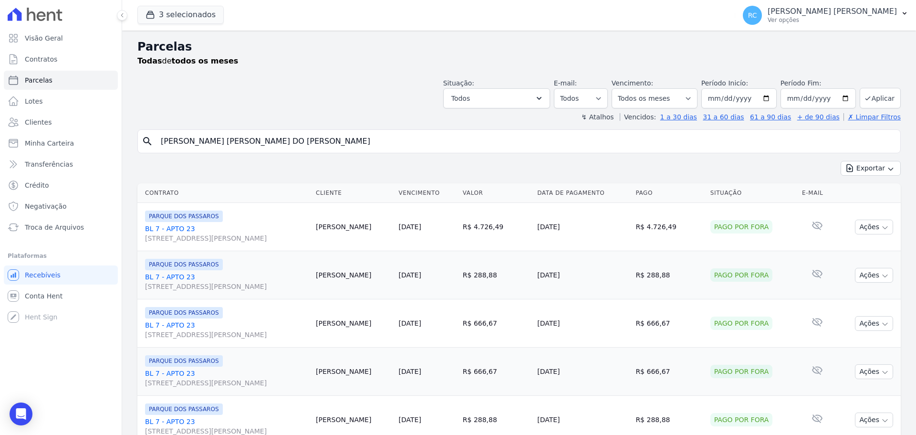
drag, startPoint x: 301, startPoint y: 136, endPoint x: 0, endPoint y: 169, distance: 303.0
click at [0, 170] on div "Visão Geral Contratos [GEOGRAPHIC_DATA] Lotes Clientes Minha Carteira Transferê…" at bounding box center [458, 217] width 916 height 435
paste input "[PERSON_NAME] [PERSON_NAME]"
type input "[PERSON_NAME] [PERSON_NAME]"
select select
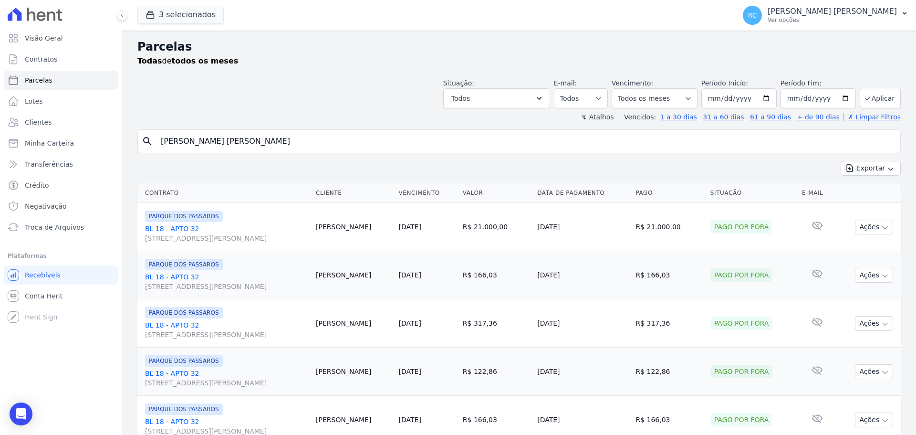
drag, startPoint x: 299, startPoint y: 137, endPoint x: 0, endPoint y: 159, distance: 300.1
click at [0, 159] on div "Visão Geral Contratos [GEOGRAPHIC_DATA] Lotes Clientes Minha Carteira Transferê…" at bounding box center [458, 217] width 916 height 435
paste input "[PERSON_NAME] [PERSON_NAME]"
type input "[PERSON_NAME] [PERSON_NAME]"
select select
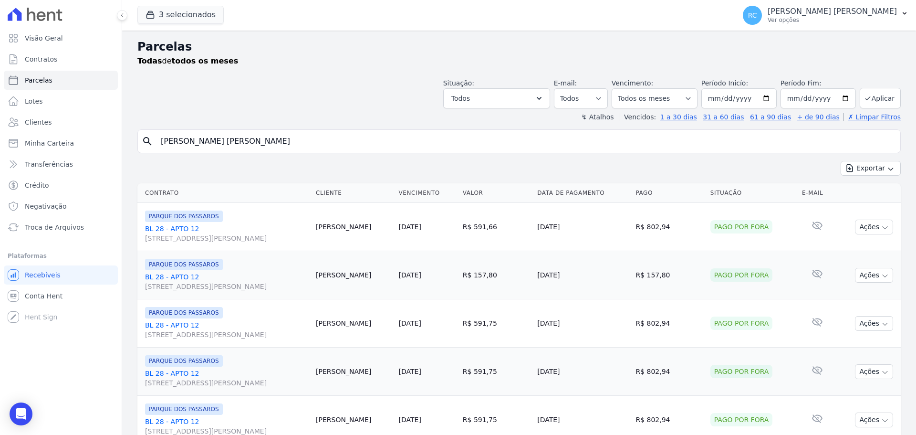
drag, startPoint x: 253, startPoint y: 142, endPoint x: 0, endPoint y: 181, distance: 256.0
click at [0, 176] on div "Visão Geral Contratos [GEOGRAPHIC_DATA] Lotes Clientes Minha Carteira Transferê…" at bounding box center [458, 217] width 916 height 435
paste input "[PERSON_NAME]"
type input "[PERSON_NAME]"
select select
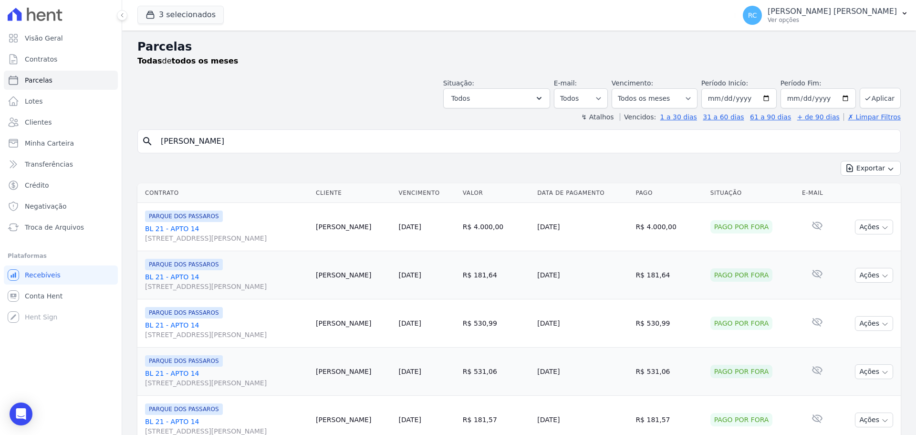
drag, startPoint x: 272, startPoint y: 139, endPoint x: 0, endPoint y: 136, distance: 271.6
click at [0, 139] on div "Visão Geral Contratos [GEOGRAPHIC_DATA] Lotes Clientes Minha Carteira Transferê…" at bounding box center [458, 217] width 916 height 435
paste input "[PERSON_NAME]"
type input "[PERSON_NAME]"
select select
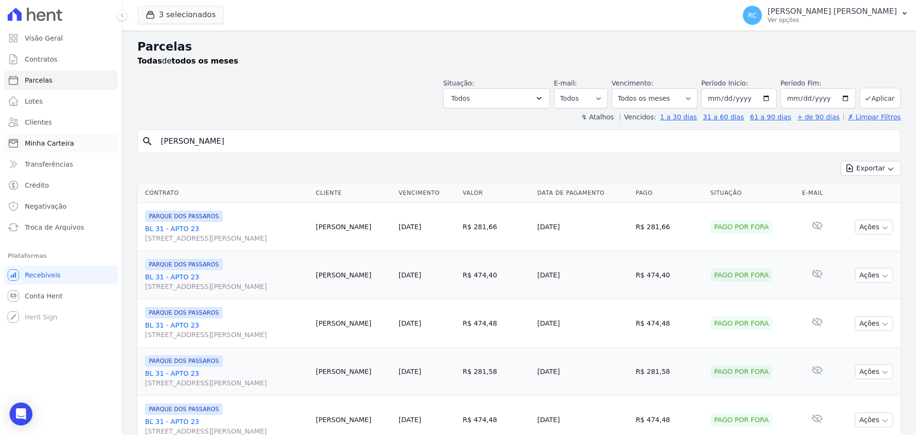
drag, startPoint x: 52, startPoint y: 158, endPoint x: 66, endPoint y: 138, distance: 25.0
click at [56, 154] on div "Visão Geral Contratos [GEOGRAPHIC_DATA] Lotes Clientes Minha Carteira Transferê…" at bounding box center [458, 217] width 916 height 435
paste input "[PERSON_NAME] [PERSON_NAME]"
type input "THUANNY DA [PERSON_NAME]"
select select
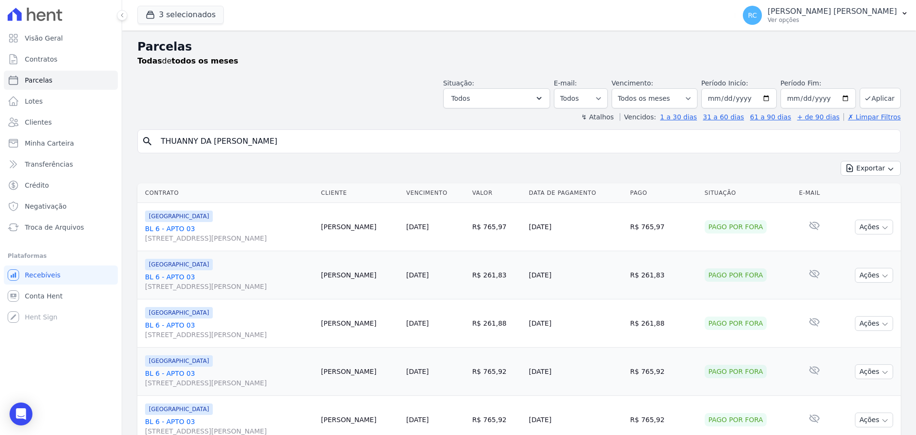
drag, startPoint x: 262, startPoint y: 132, endPoint x: 0, endPoint y: 141, distance: 262.2
click at [0, 142] on div "Visão Geral Contratos [GEOGRAPHIC_DATA] Lotes Clientes Minha Carteira Transferê…" at bounding box center [458, 217] width 916 height 435
paste input "[PERSON_NAME] [PERSON_NAME]"
type input "[PERSON_NAME] [PERSON_NAME]"
select select
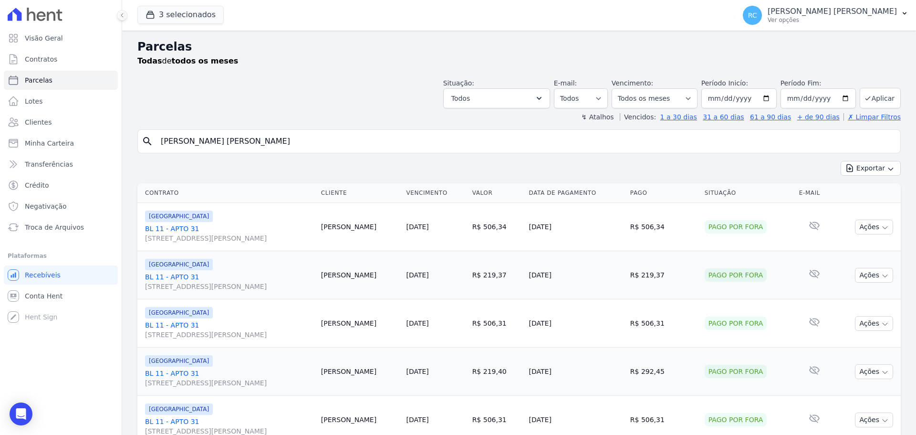
drag, startPoint x: 258, startPoint y: 134, endPoint x: 0, endPoint y: 131, distance: 257.7
click at [0, 136] on div "Visão Geral Contratos [GEOGRAPHIC_DATA] Lotes Clientes Minha Carteira Transferê…" at bounding box center [458, 217] width 916 height 435
paste input "[PERSON_NAME] DOS [PERSON_NAME]"
type input "[PERSON_NAME] DOS [PERSON_NAME]"
select select
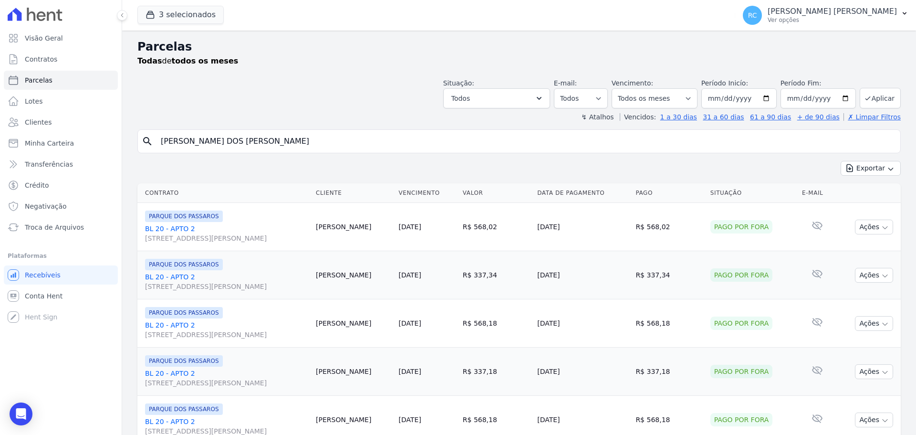
paste input "WELLINGTON [PERSON_NAME] DE [PERSON_NAME]"
drag, startPoint x: 281, startPoint y: 136, endPoint x: 0, endPoint y: 165, distance: 282.6
click at [0, 165] on div "Visão Geral Contratos [GEOGRAPHIC_DATA] Lotes Clientes Minha Carteira Transferê…" at bounding box center [458, 217] width 916 height 435
type input "WELLINGTON [PERSON_NAME] [PERSON_NAME] [PERSON_NAME]"
select select
